Goal: Task Accomplishment & Management: Manage account settings

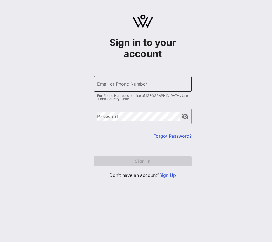
click at [156, 87] on input "Email or Phone Number" at bounding box center [142, 84] width 91 height 9
click at [125, 84] on input "Email or Phone Number" at bounding box center [142, 84] width 91 height 9
paste input "[EMAIL_ADDRESS][DOMAIN_NAME]"
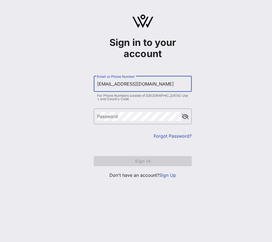
click at [0, 242] on com-1password-button at bounding box center [0, 242] width 0 height 0
type input "[EMAIL_ADDRESS][DOMAIN_NAME]"
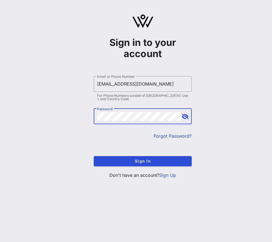
click at [185, 115] on button "append icon" at bounding box center [185, 117] width 7 height 6
click at [185, 115] on button "append icon" at bounding box center [185, 117] width 6 height 6
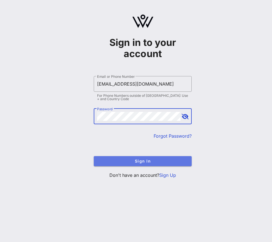
click at [172, 161] on span "Sign In" at bounding box center [142, 161] width 89 height 5
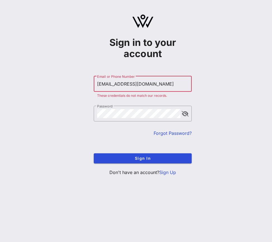
click at [170, 87] on input "[EMAIL_ADDRESS][DOMAIN_NAME]" at bounding box center [142, 84] width 91 height 9
click at [99, 85] on input "[EMAIL_ADDRESS][DOMAIN_NAME]" at bounding box center [142, 84] width 91 height 9
click at [205, 94] on div "Sign in to your account ​ Email or Phone Number [EMAIL_ADDRESS][DOMAIN_NAME] Th…" at bounding box center [142, 97] width 259 height 195
click at [0, 242] on com-1password-button at bounding box center [0, 242] width 0 height 0
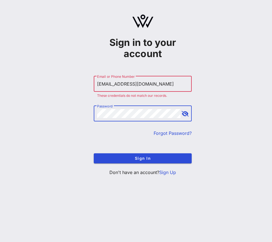
click at [187, 117] on div at bounding box center [185, 114] width 7 height 7
click at [187, 116] on button "append icon" at bounding box center [185, 114] width 7 height 6
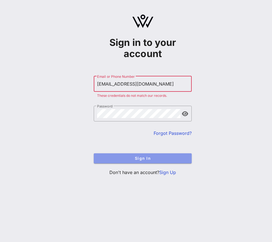
click at [172, 154] on button "Sign In" at bounding box center [143, 159] width 98 height 10
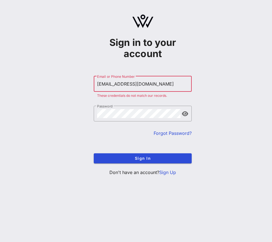
click at [177, 80] on input "[EMAIL_ADDRESS][DOMAIN_NAME]" at bounding box center [142, 84] width 91 height 9
type input "[EMAIL_ADDRESS][DOMAIN_NAME]"
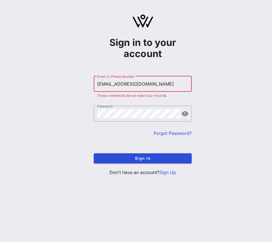
click at [148, 126] on div at bounding box center [142, 126] width 91 height 4
click at [149, 122] on div "​ Password" at bounding box center [143, 118] width 98 height 24
drag, startPoint x: 144, startPoint y: 108, endPoint x: -11, endPoint y: 107, distance: 155.6
click at [0, 107] on html "Sign in to your account ​ Email or Phone Number [EMAIL_ADDRESS][DOMAIN_NAME] Th…" at bounding box center [136, 121] width 272 height 242
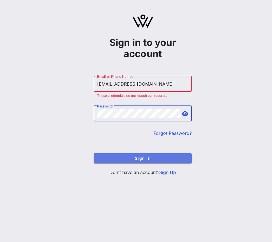
click at [141, 162] on button "Sign In" at bounding box center [143, 159] width 98 height 10
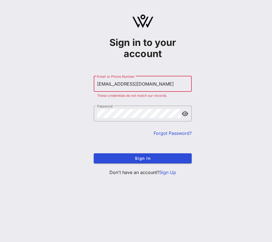
click at [233, 74] on div "Sign in to your account ​ Email or Phone Number [EMAIL_ADDRESS][DOMAIN_NAME] Th…" at bounding box center [142, 97] width 259 height 195
